Goal: Information Seeking & Learning: Learn about a topic

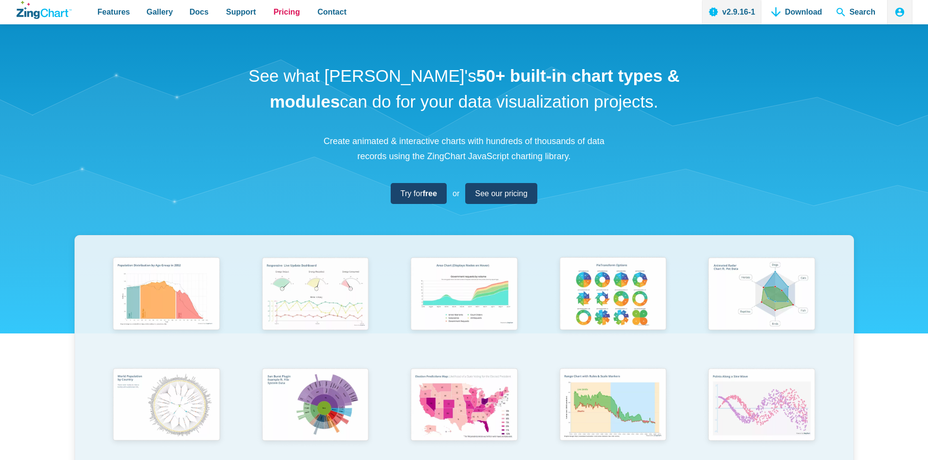
click at [283, 13] on span "Pricing" at bounding box center [286, 11] width 26 height 13
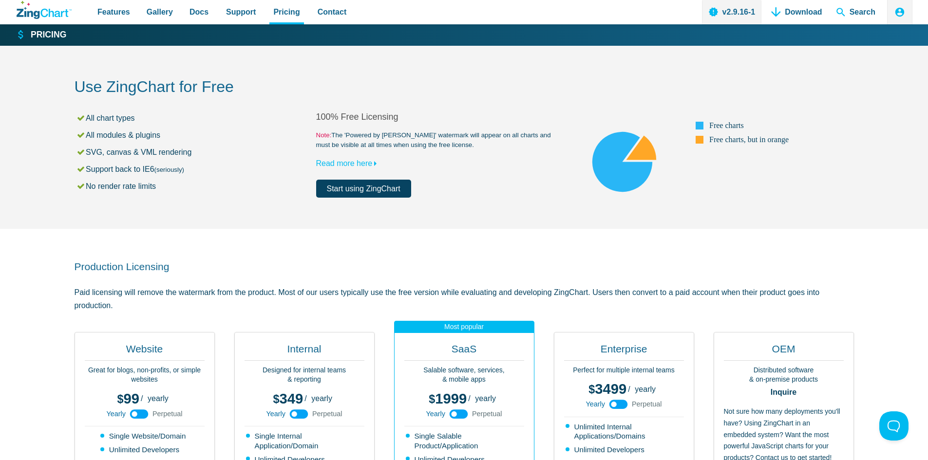
click at [369, 136] on small "Note: The 'Powered by ZingChart' watermark will appear on all charts and must b…" at bounding box center [437, 140] width 242 height 19
click at [413, 137] on small "Note: The 'Powered by ZingChart' watermark will appear on all charts and must b…" at bounding box center [437, 140] width 242 height 19
click at [359, 162] on link "Read more here" at bounding box center [348, 163] width 65 height 8
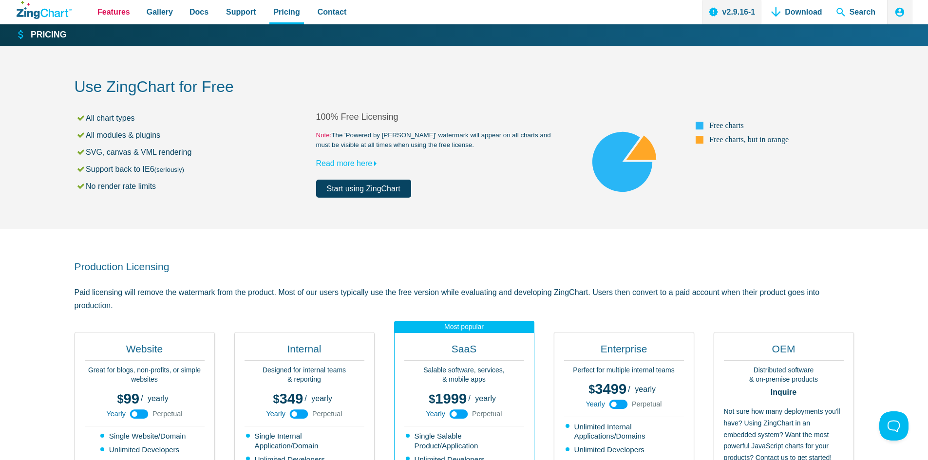
click at [113, 16] on span "Features" at bounding box center [113, 11] width 33 height 13
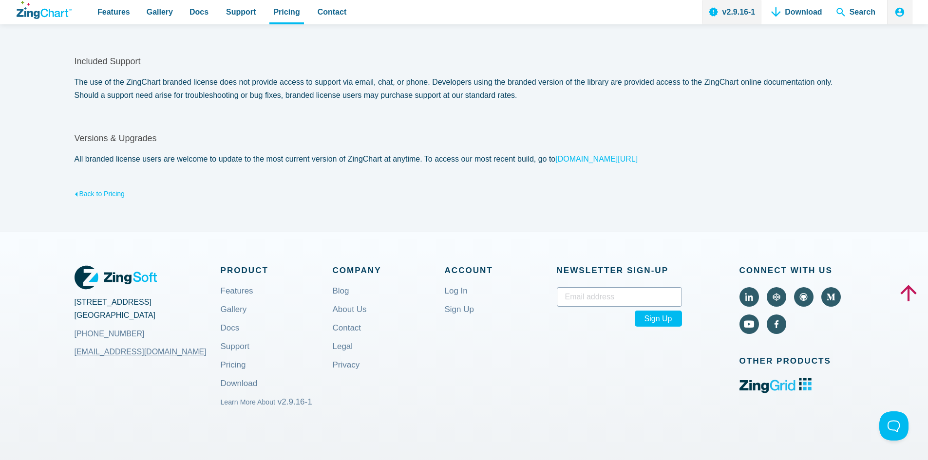
scroll to position [551, 0]
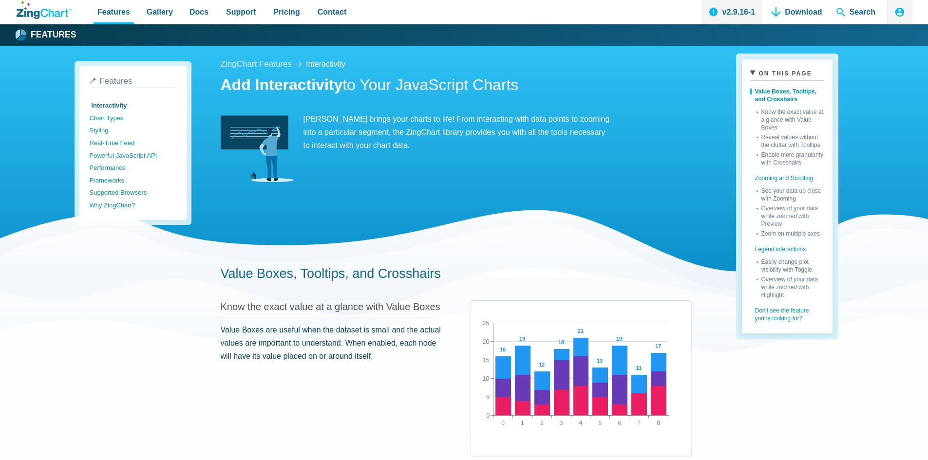
click at [189, 14] on span "Docs" at bounding box center [198, 11] width 19 height 13
